Goal: Information Seeking & Learning: Learn about a topic

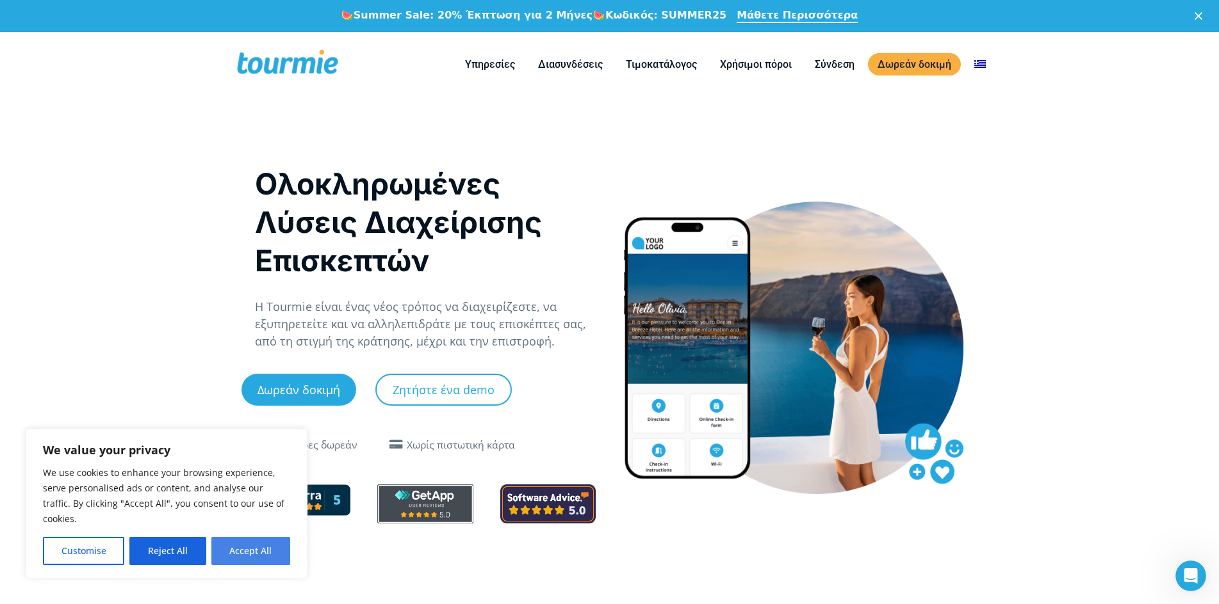
click at [244, 548] on button "Accept All" at bounding box center [250, 551] width 79 height 28
checkbox input "true"
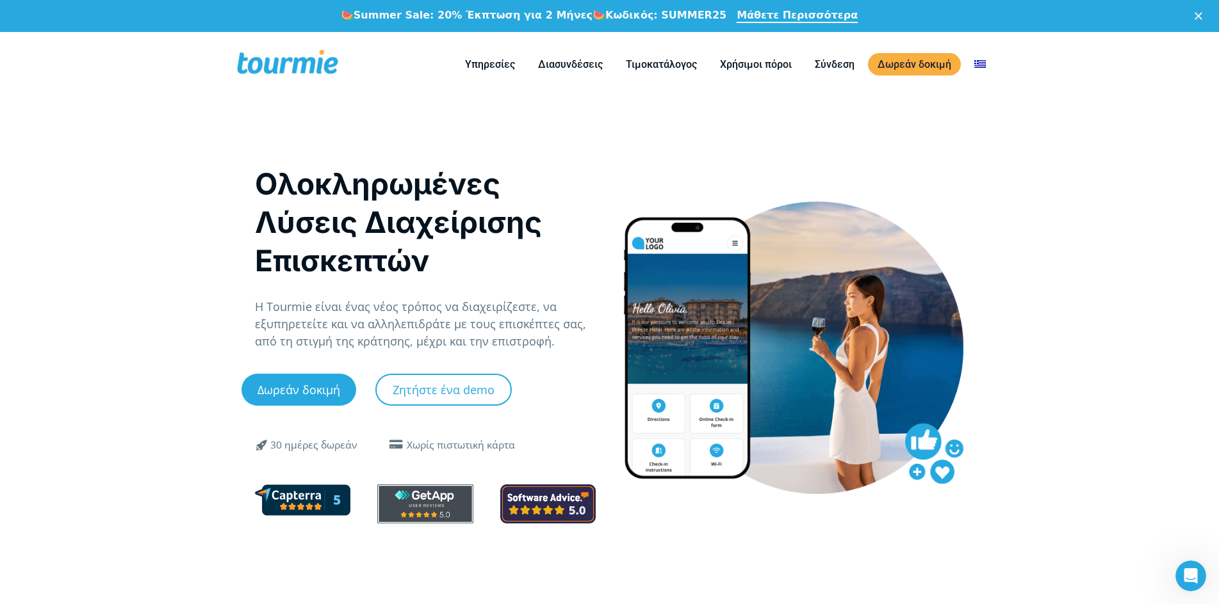
click at [1202, 15] on polygon "Κλείσιμο" at bounding box center [1198, 16] width 8 height 8
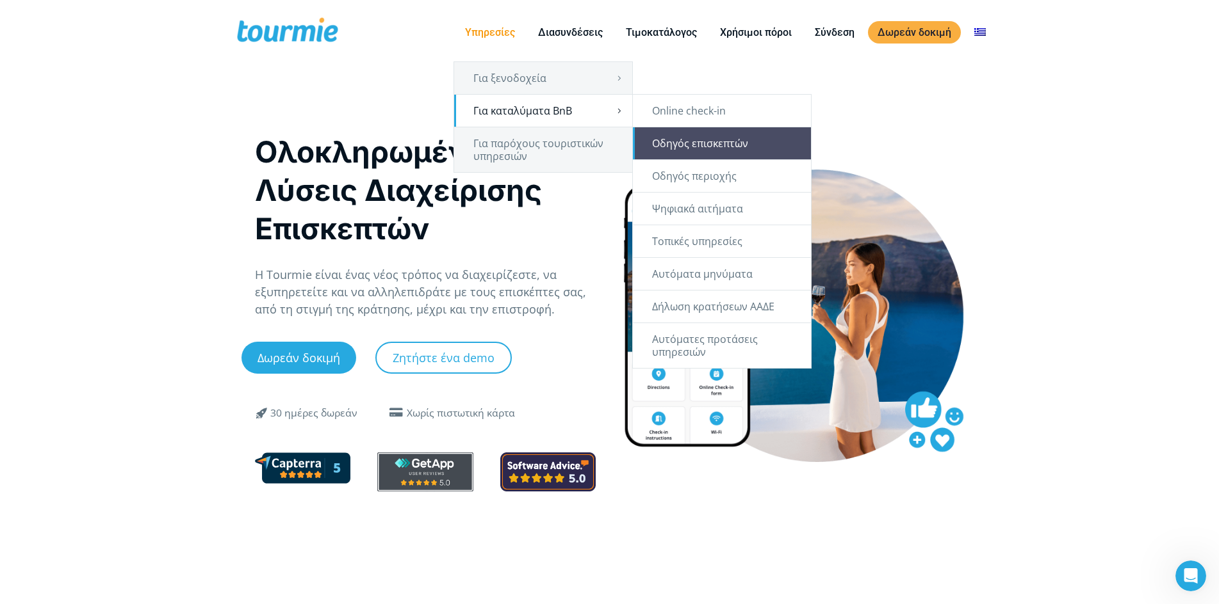
click at [649, 141] on link "Οδηγός επισκεπτών" at bounding box center [722, 143] width 178 height 32
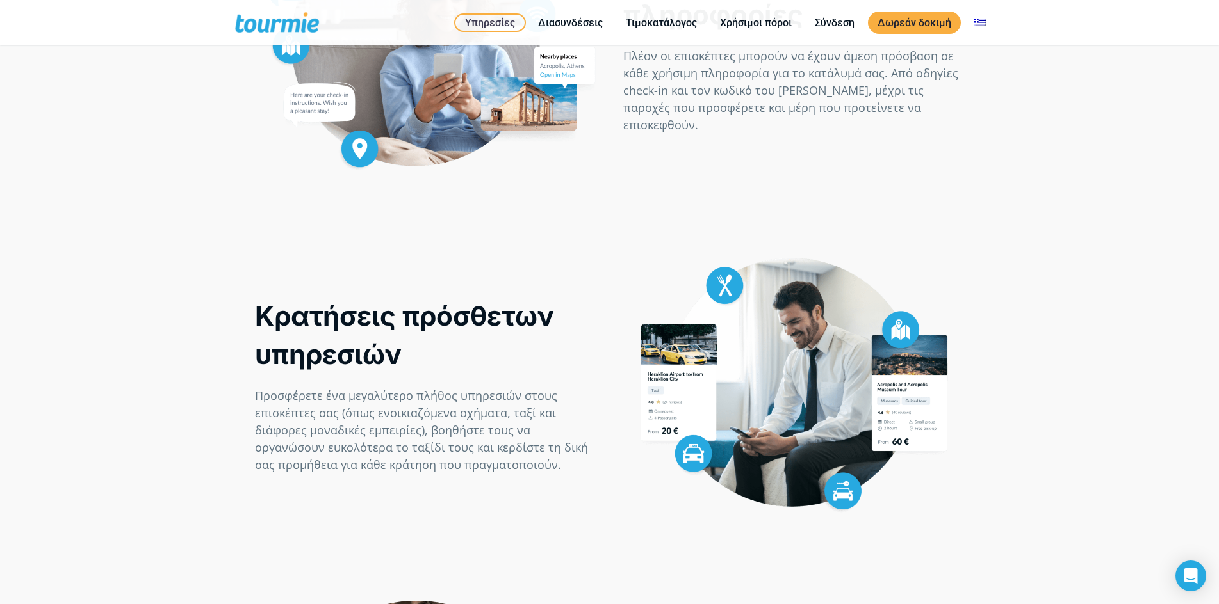
scroll to position [457, 0]
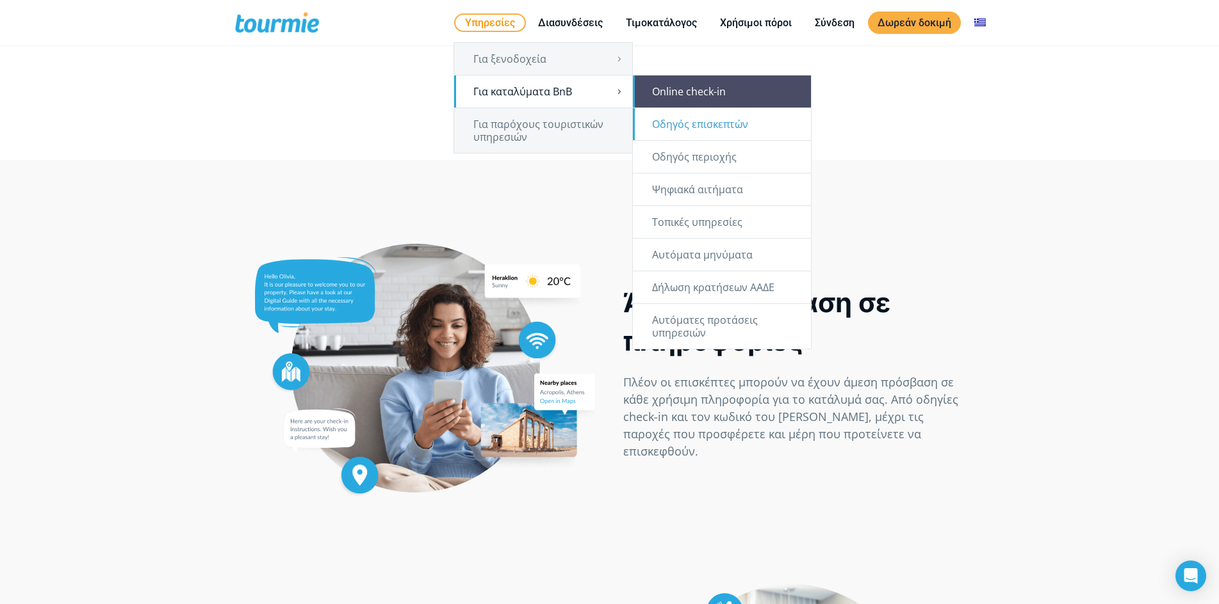
click at [661, 90] on link "Online check-in" at bounding box center [722, 92] width 178 height 32
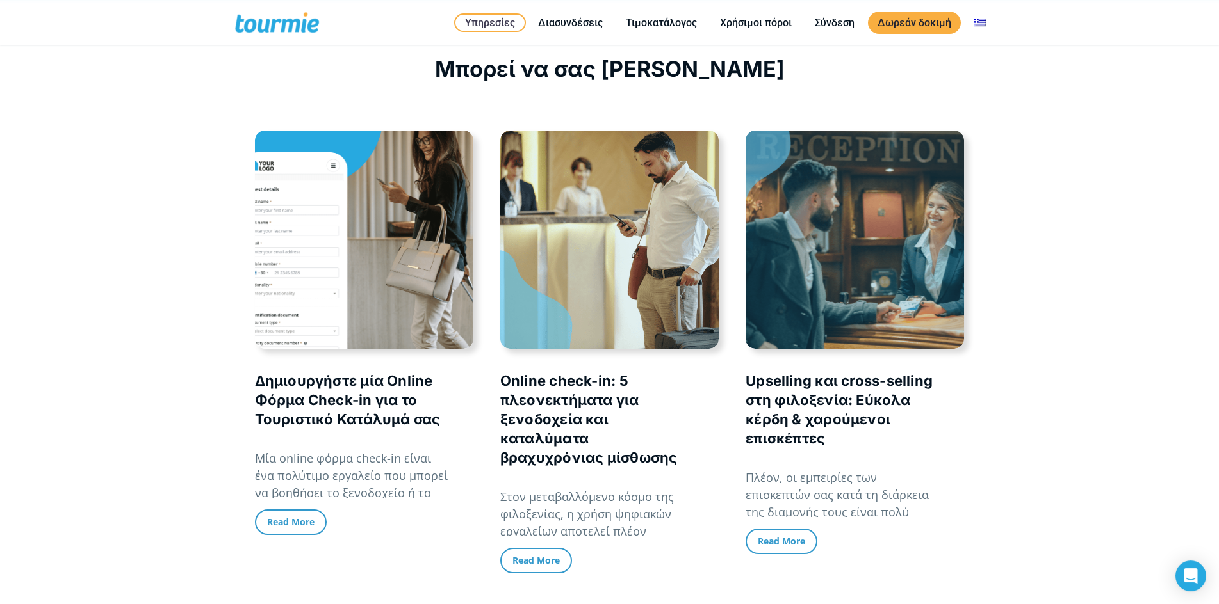
scroll to position [2874, 0]
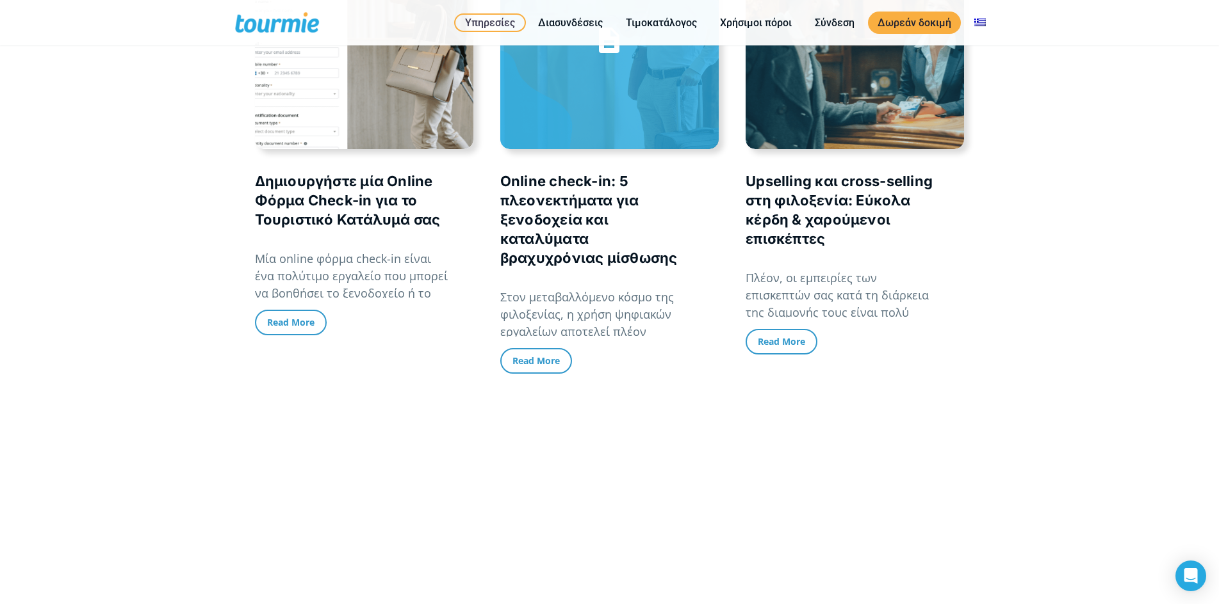
click at [529, 216] on link "Online check-in: 5 πλεονεκτήματα για ξενοδοχεία και καταλύματα βραχυχρόνιας μίσ…" at bounding box center [588, 219] width 177 height 93
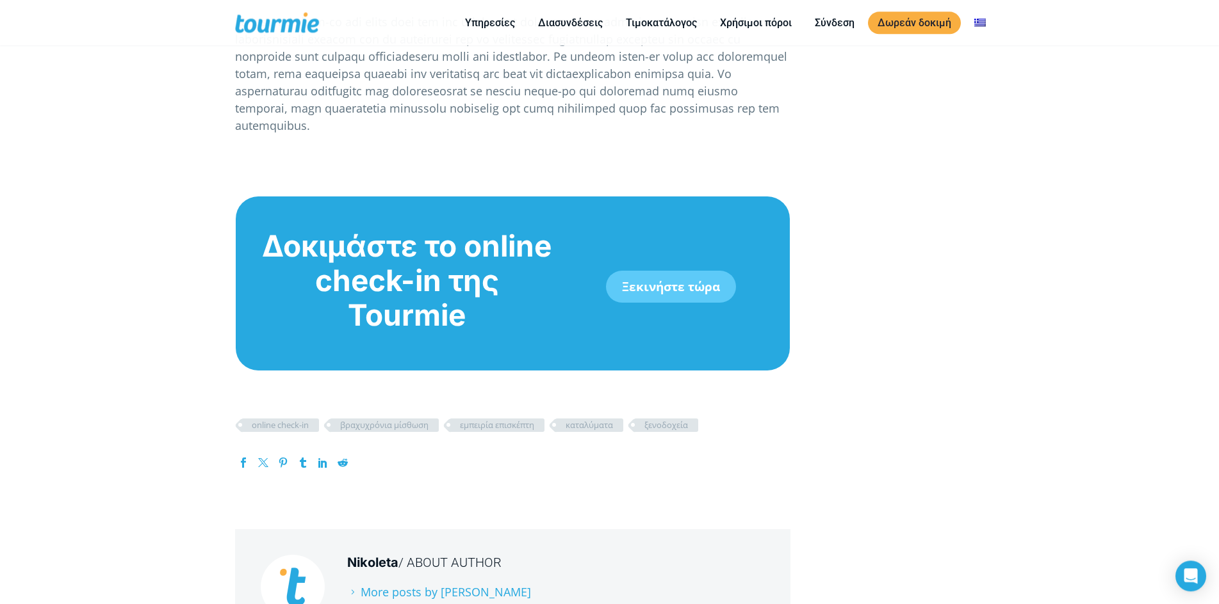
scroll to position [1764, 0]
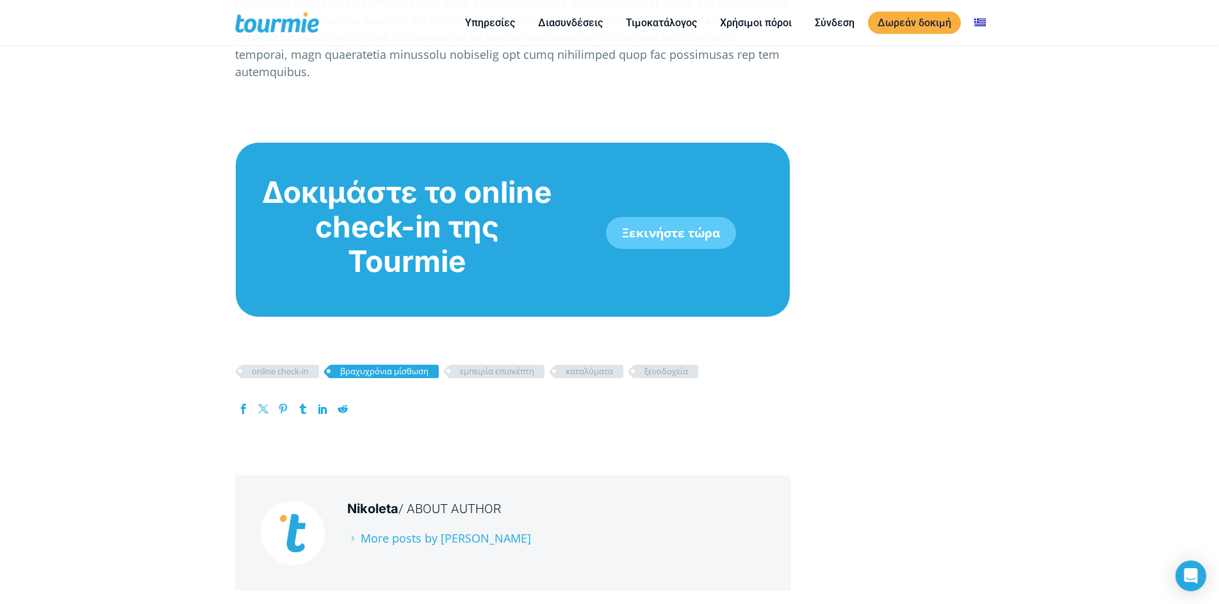
click at [369, 365] on link "βραχυχρόνια μίσθωση" at bounding box center [384, 371] width 109 height 13
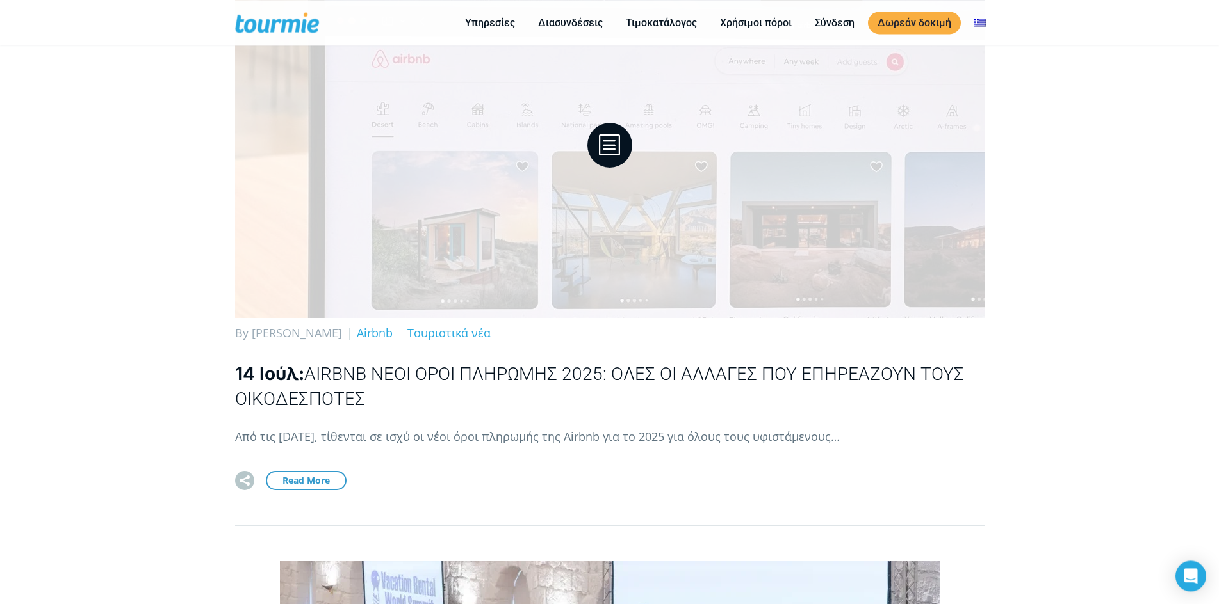
scroll to position [1502, 0]
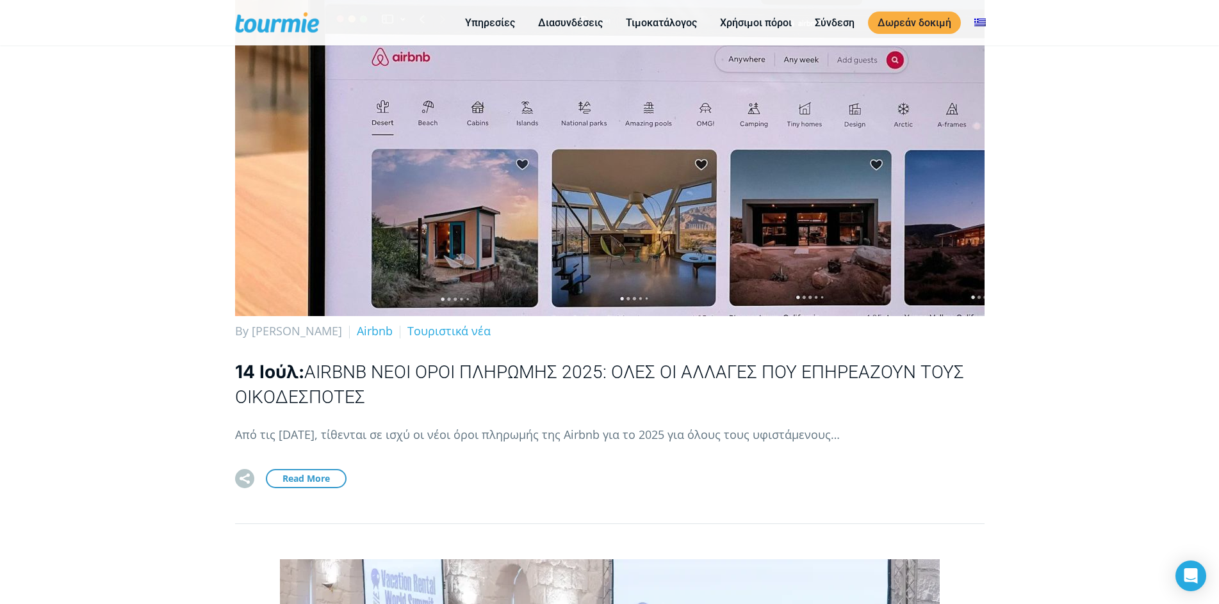
click at [638, 376] on span "Airbnb Νέοι Όροι Πληρωμής 2025: Όλες οι αλλαγές που επηρεάζουν τους οικοδεσπότες" at bounding box center [599, 385] width 729 height 46
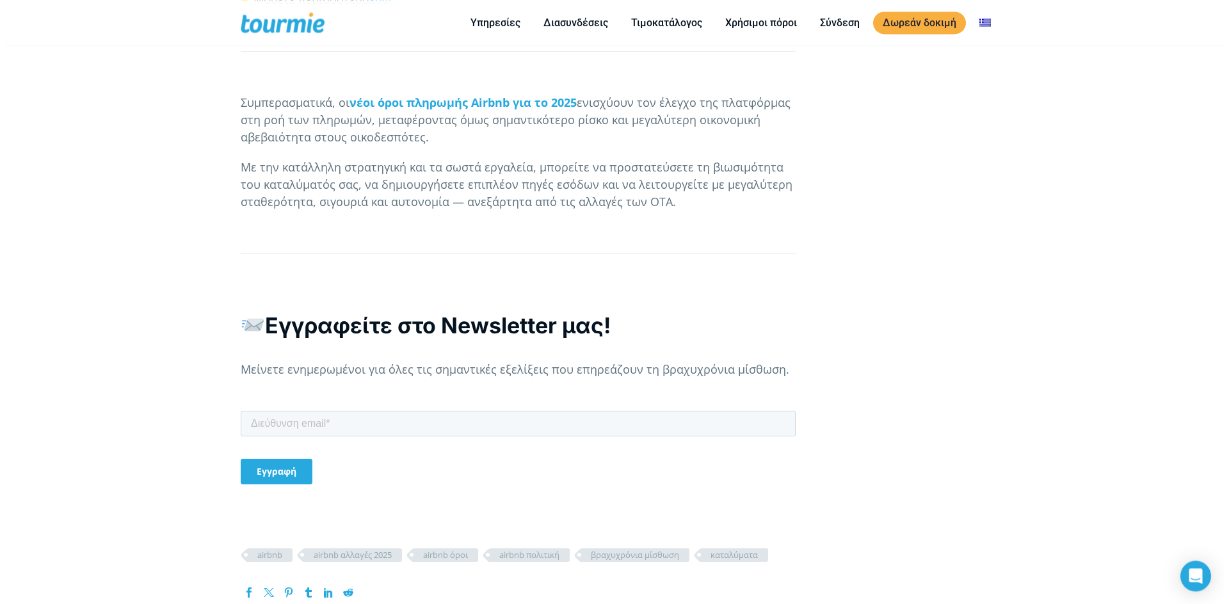
scroll to position [3462, 0]
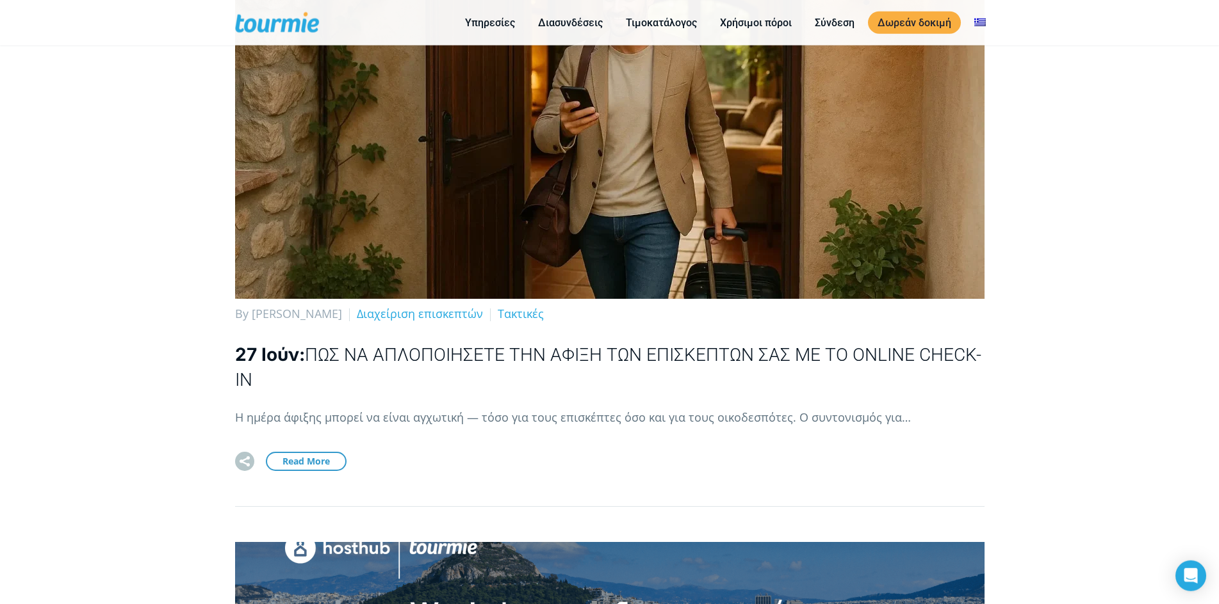
scroll to position [3266, 0]
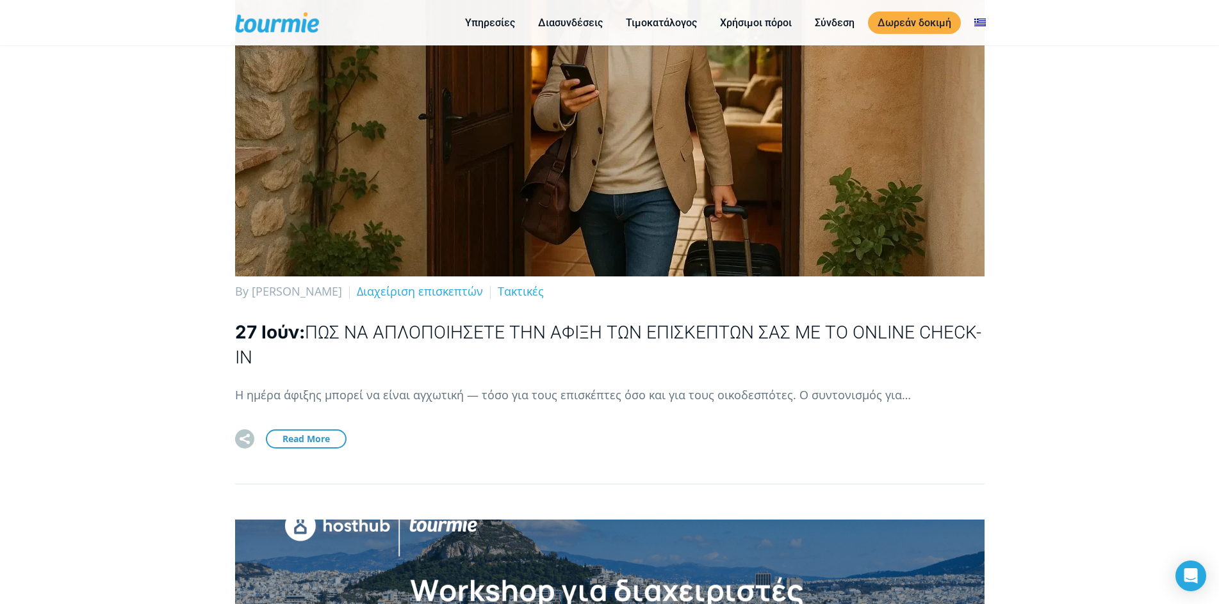
click at [614, 334] on span "Πώς να Απλοποιήσετε την Άφιξη των Επισκεπτών σας με το Online Check-in" at bounding box center [608, 345] width 746 height 46
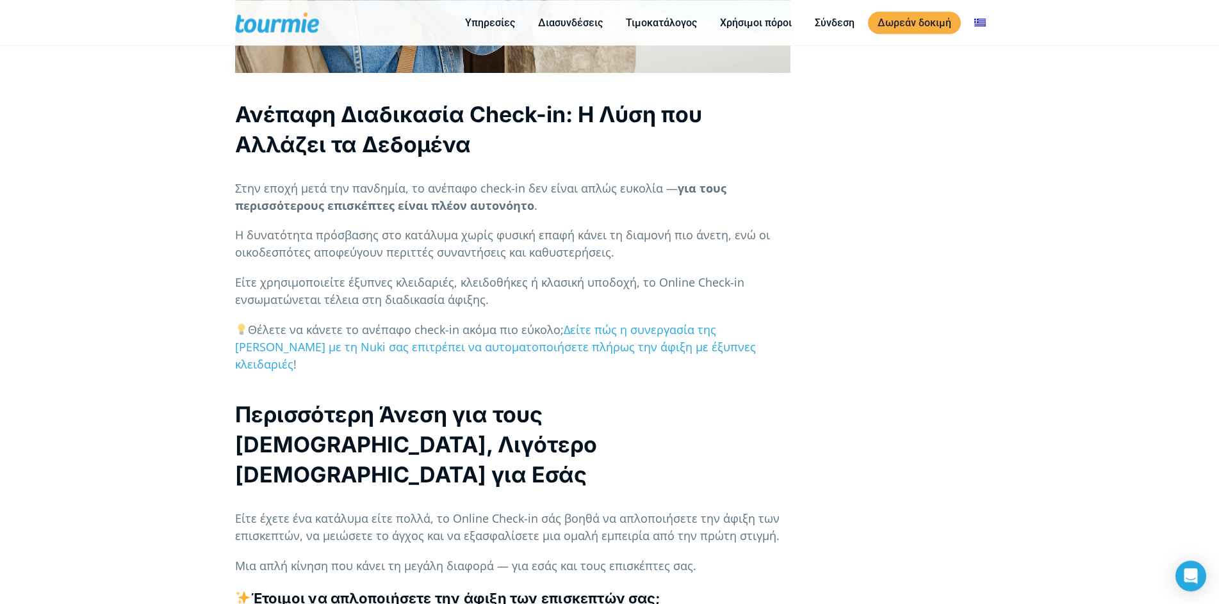
scroll to position [2613, 0]
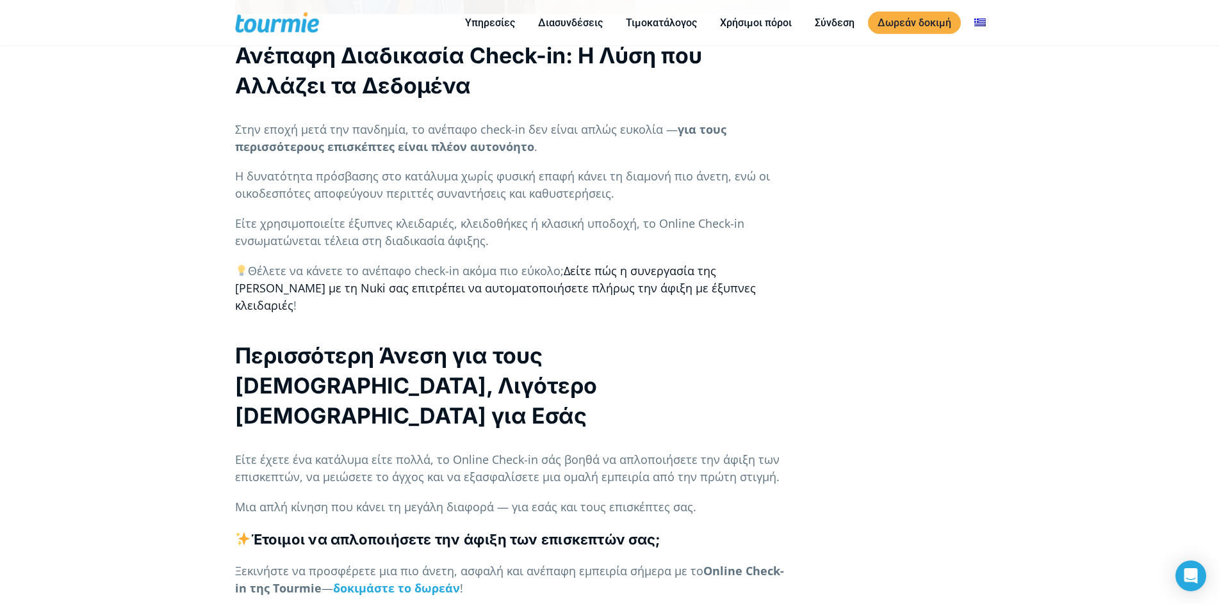
click at [610, 288] on link "Δείτε πώς η συνεργασία της [PERSON_NAME] με τη Nuki σας επιτρέπει να αυτοματοπο…" at bounding box center [495, 288] width 521 height 50
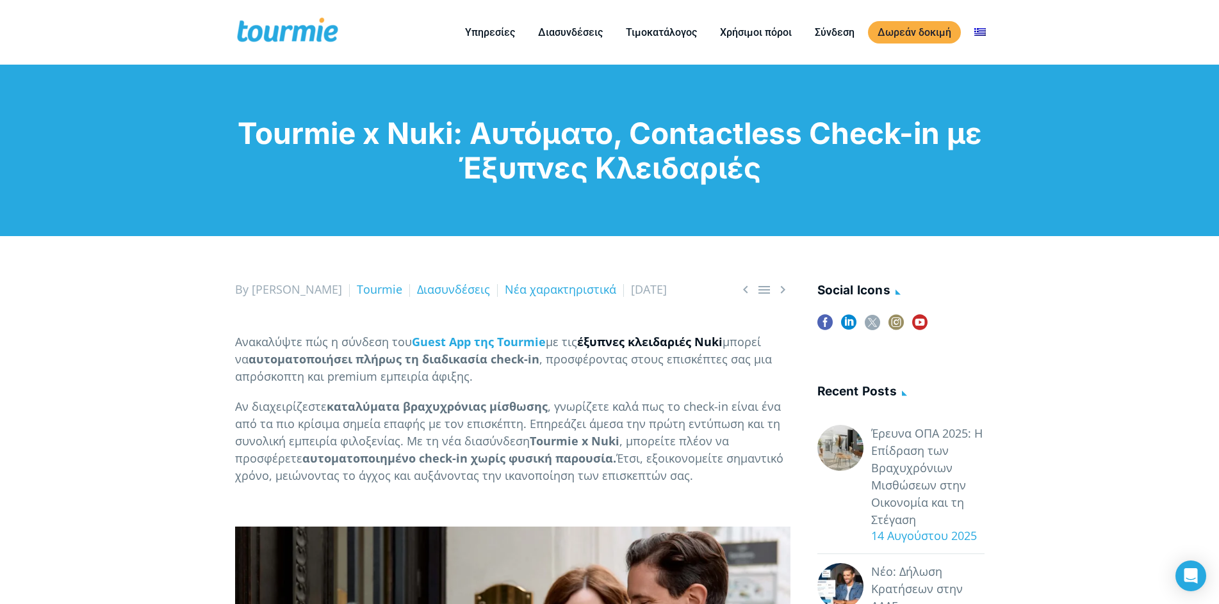
click at [619, 350] on link "έξυπνες κλειδαριές Nuki" at bounding box center [649, 341] width 145 height 15
